Goal: Navigation & Orientation: Find specific page/section

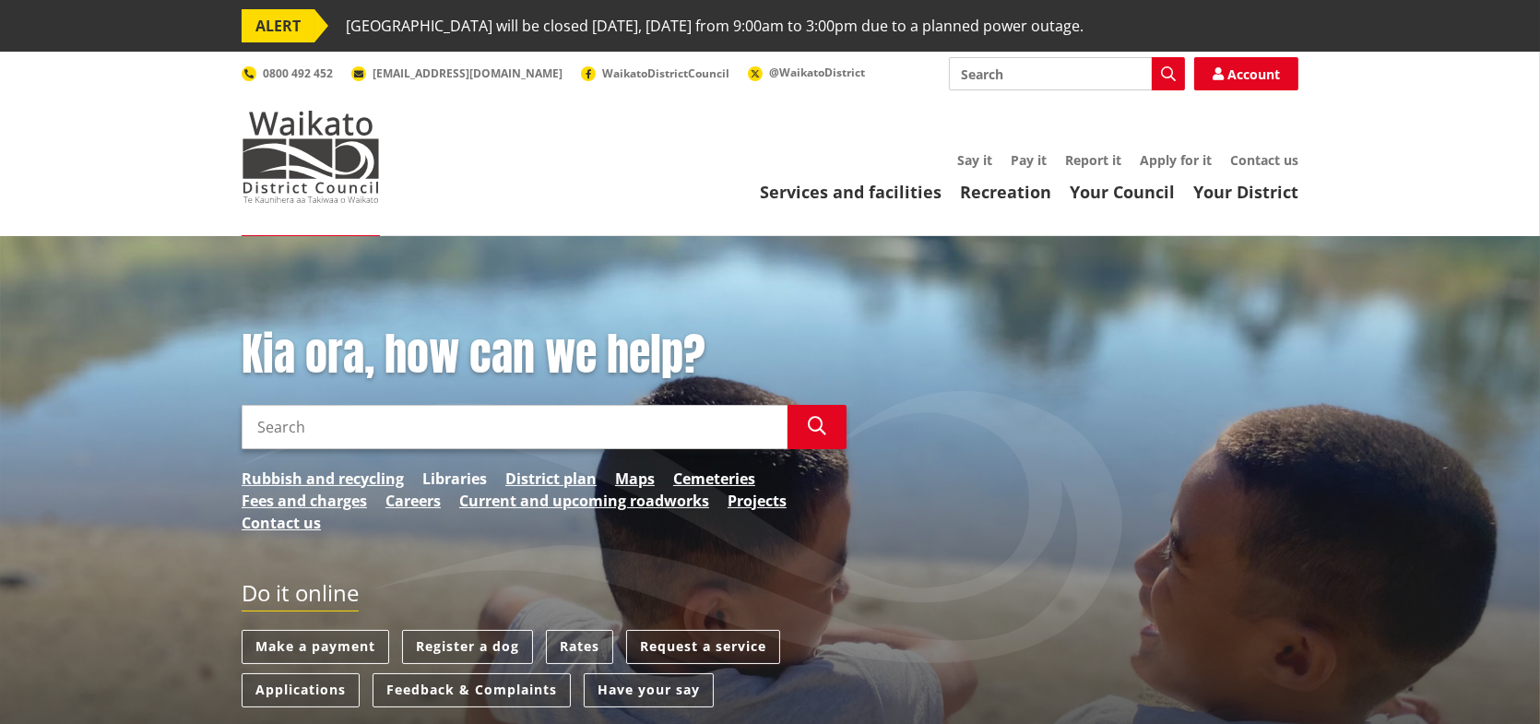
click at [465, 485] on link "Libraries" at bounding box center [454, 479] width 65 height 22
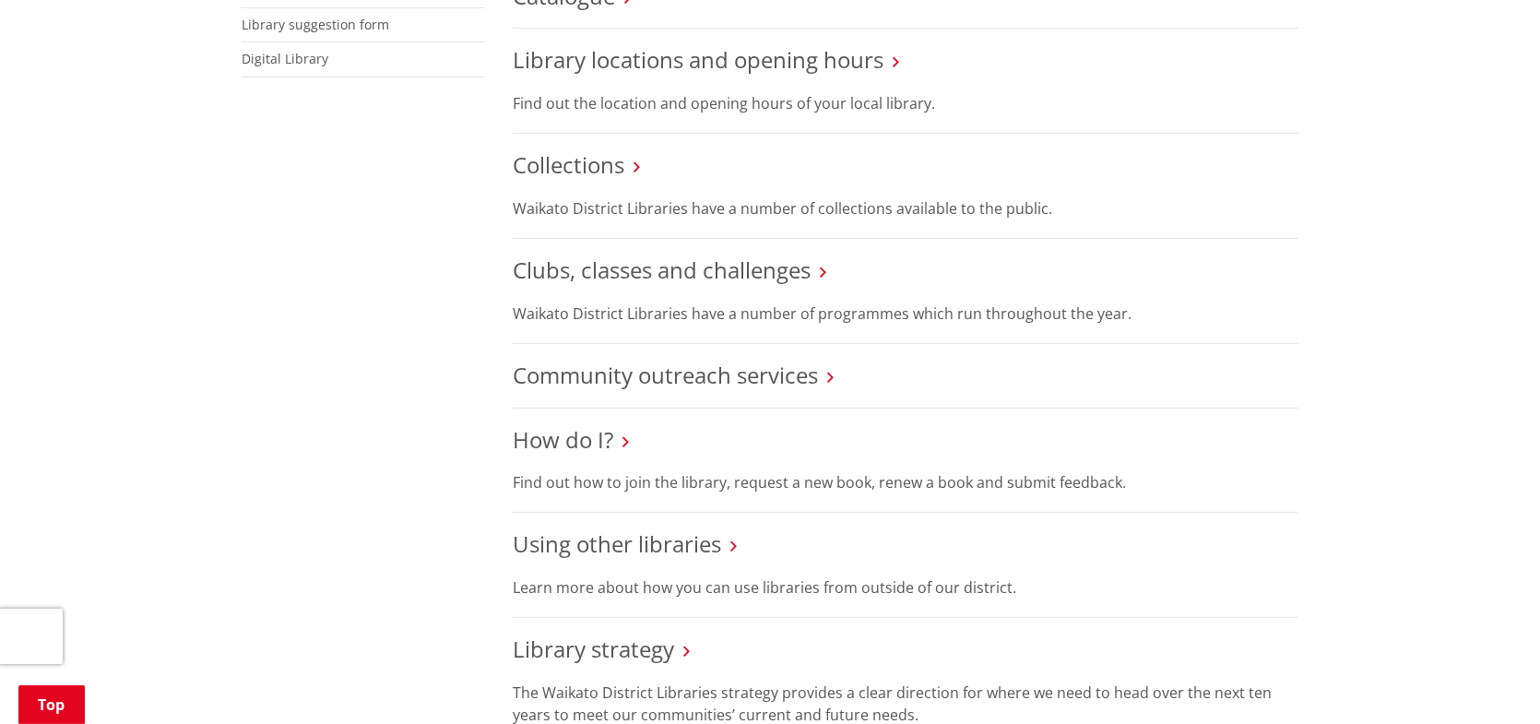
scroll to position [369, 0]
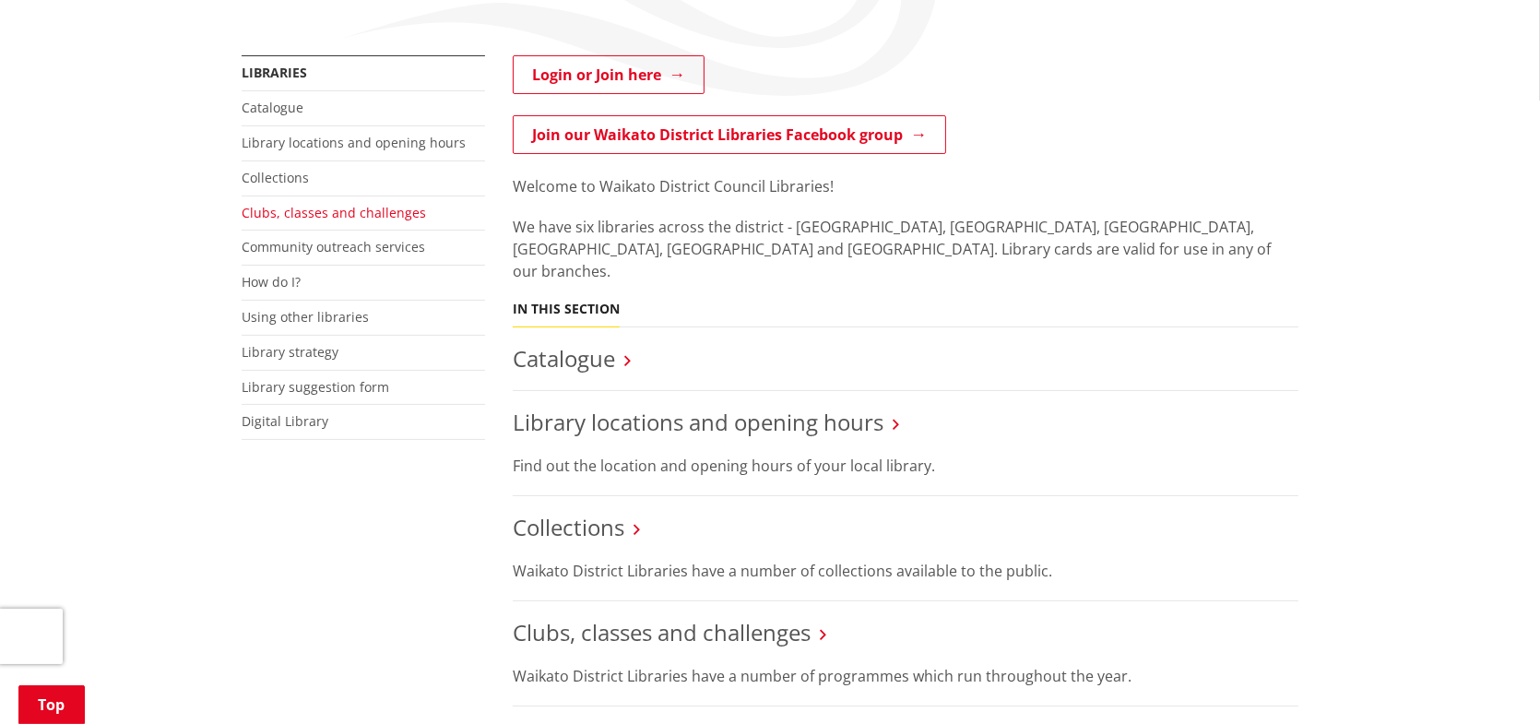
click at [255, 211] on link "Clubs, classes and challenges" at bounding box center [334, 213] width 184 height 18
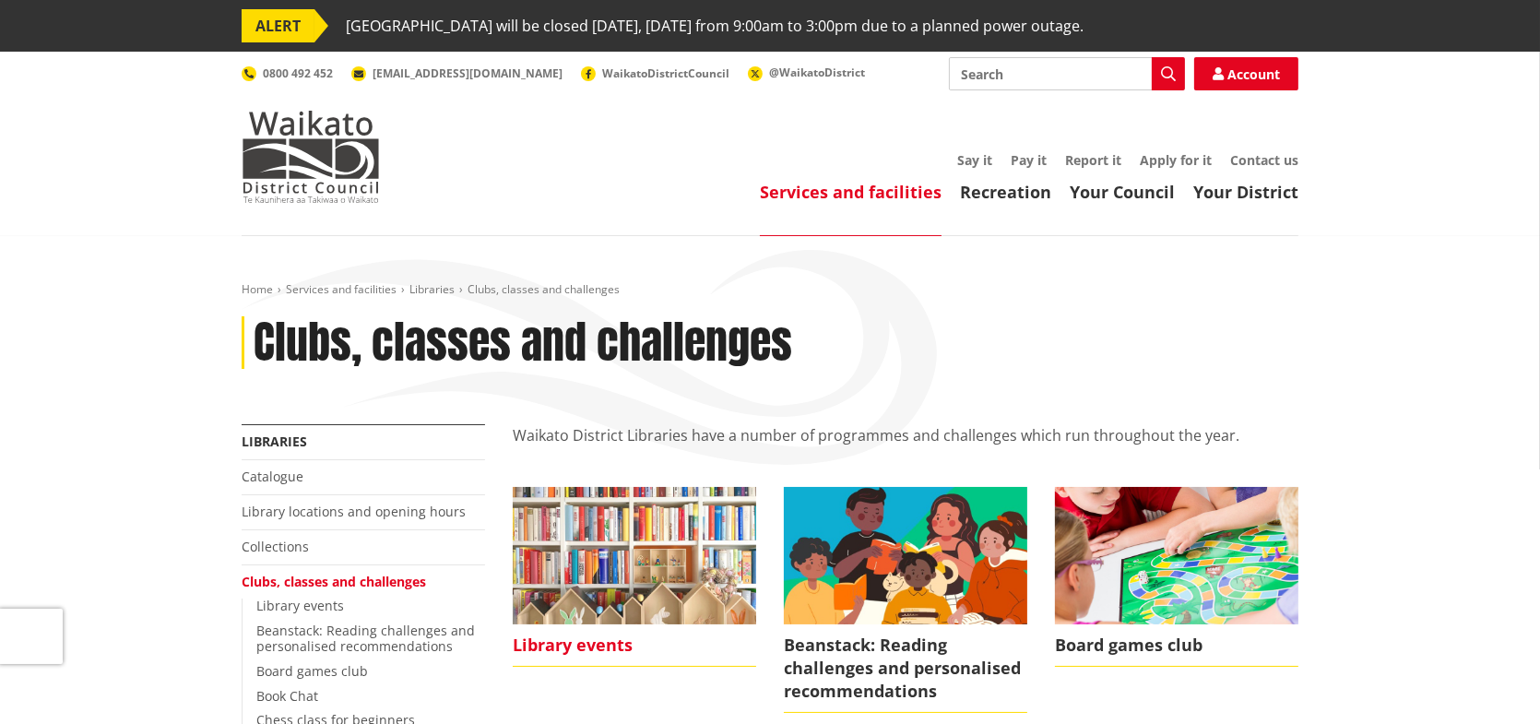
click at [626, 637] on span "Library events" at bounding box center [635, 645] width 244 height 42
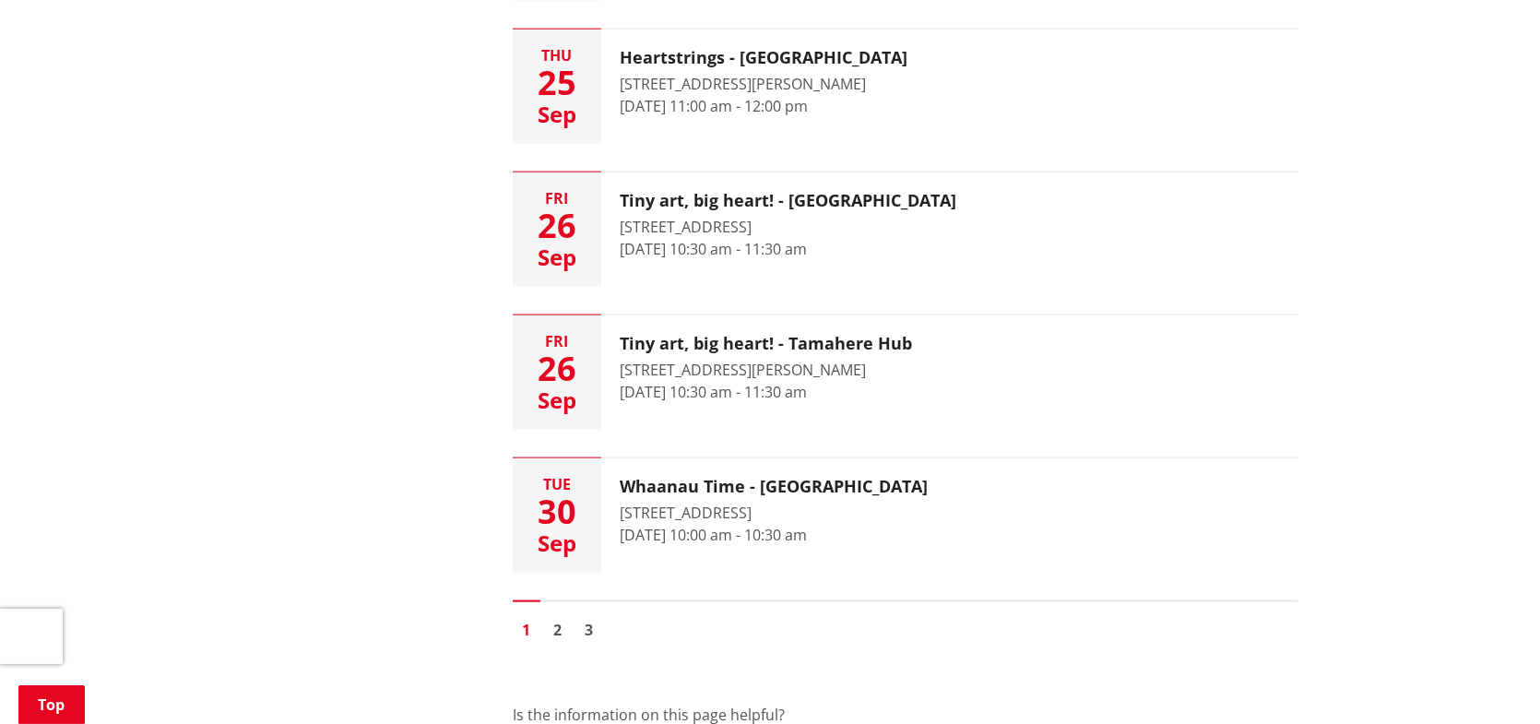
scroll to position [2859, 0]
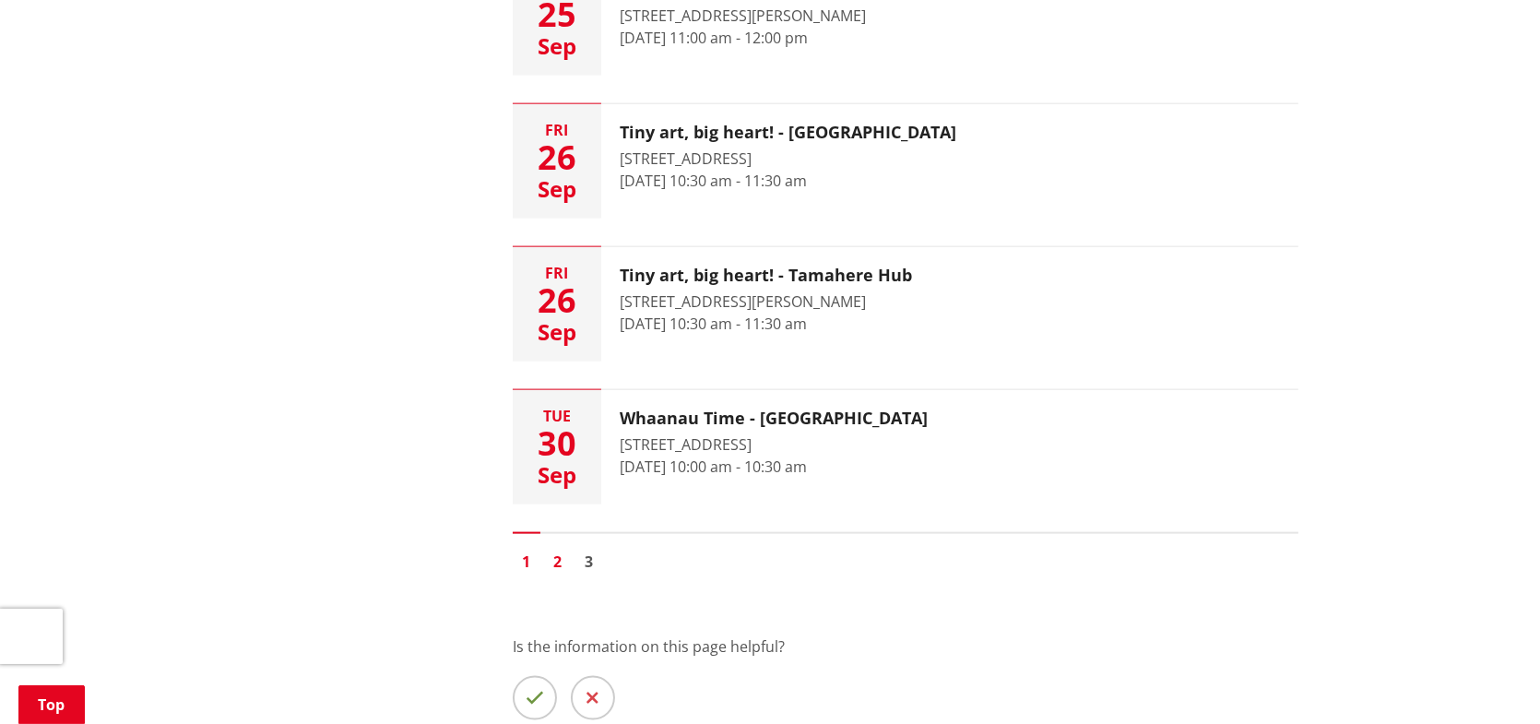
click at [557, 557] on link "2" at bounding box center [558, 562] width 28 height 28
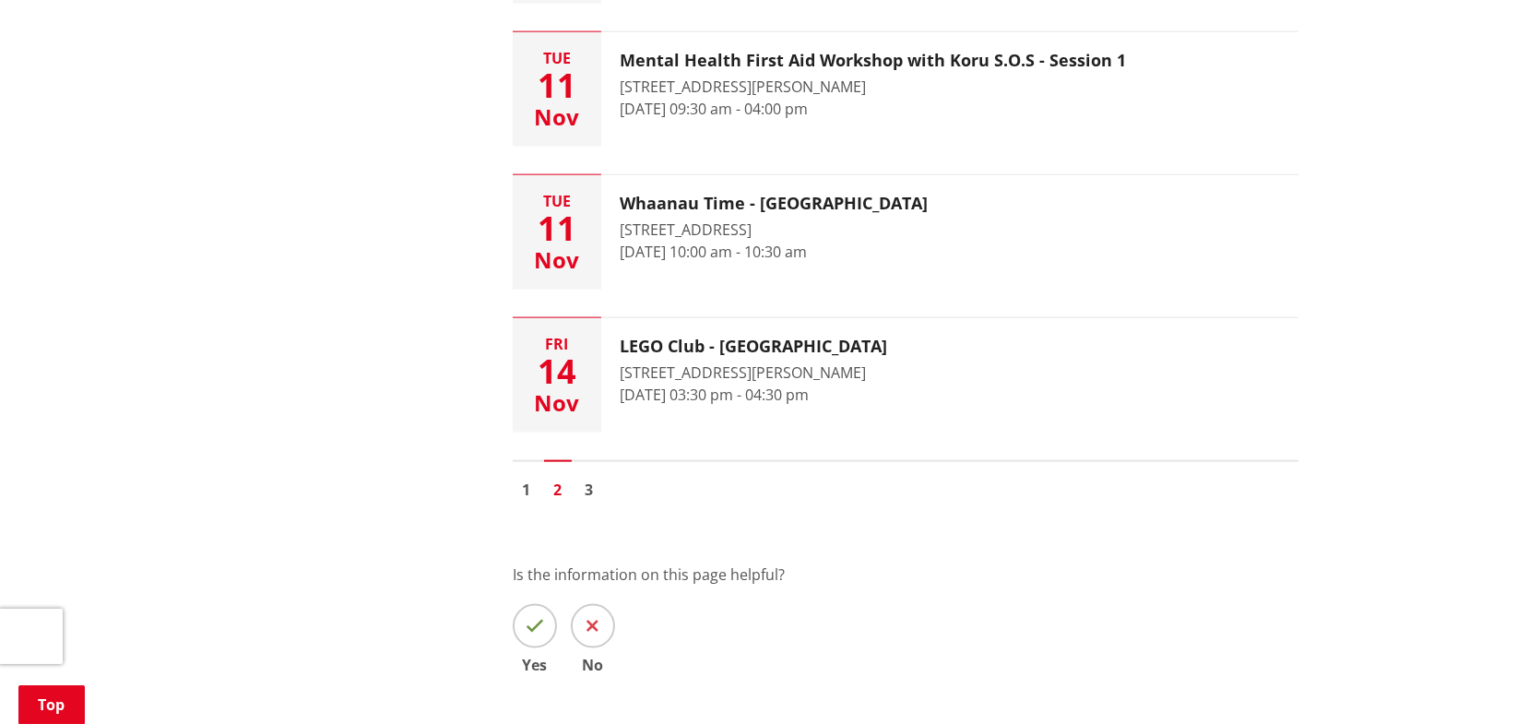
scroll to position [2952, 0]
